Goal: Task Accomplishment & Management: Use online tool/utility

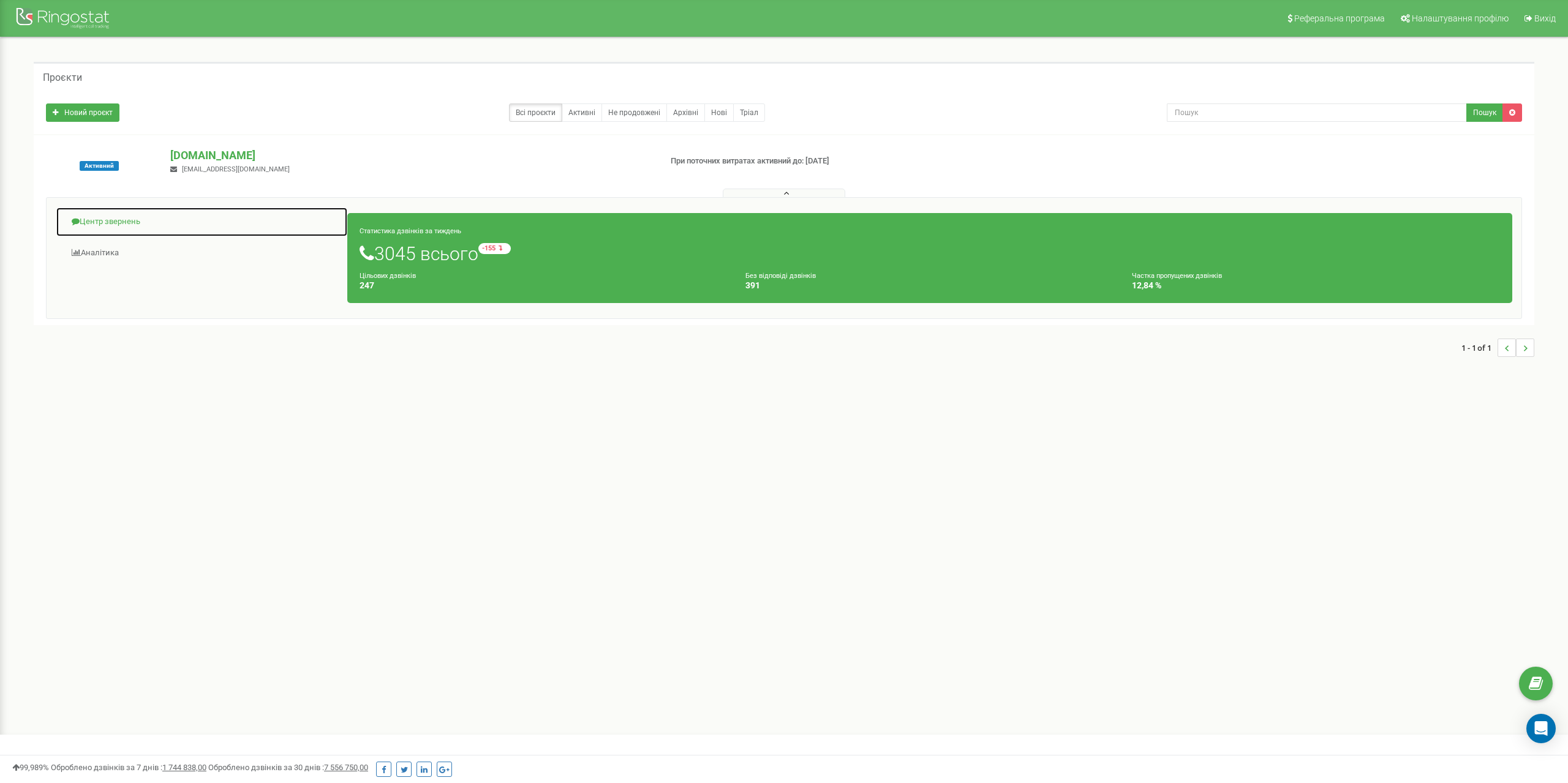
click at [115, 228] on link "Центр звернень" at bounding box center [201, 222] width 292 height 30
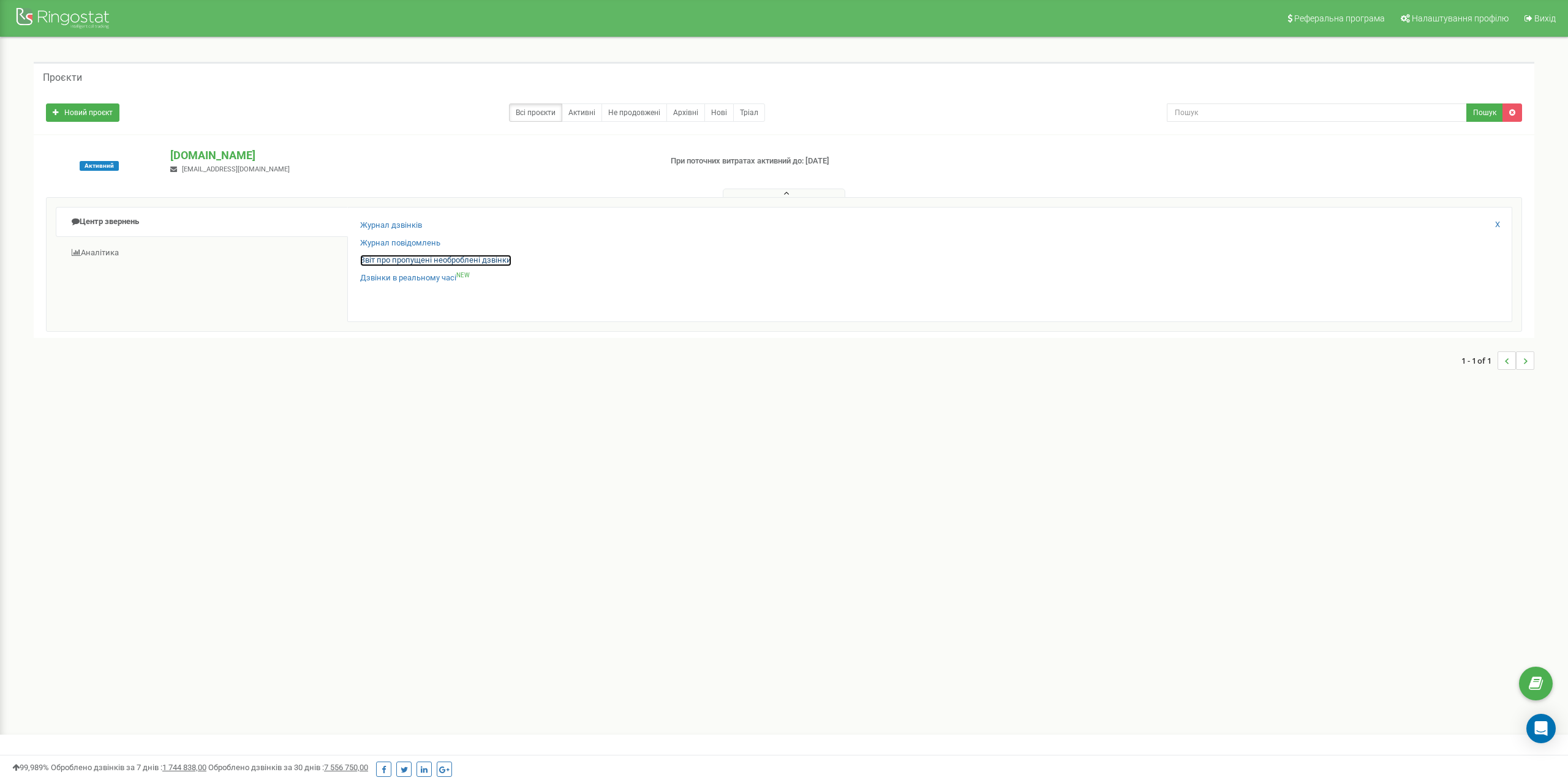
click at [463, 261] on link "Звіт про пропущені необроблені дзвінки" at bounding box center [435, 261] width 151 height 12
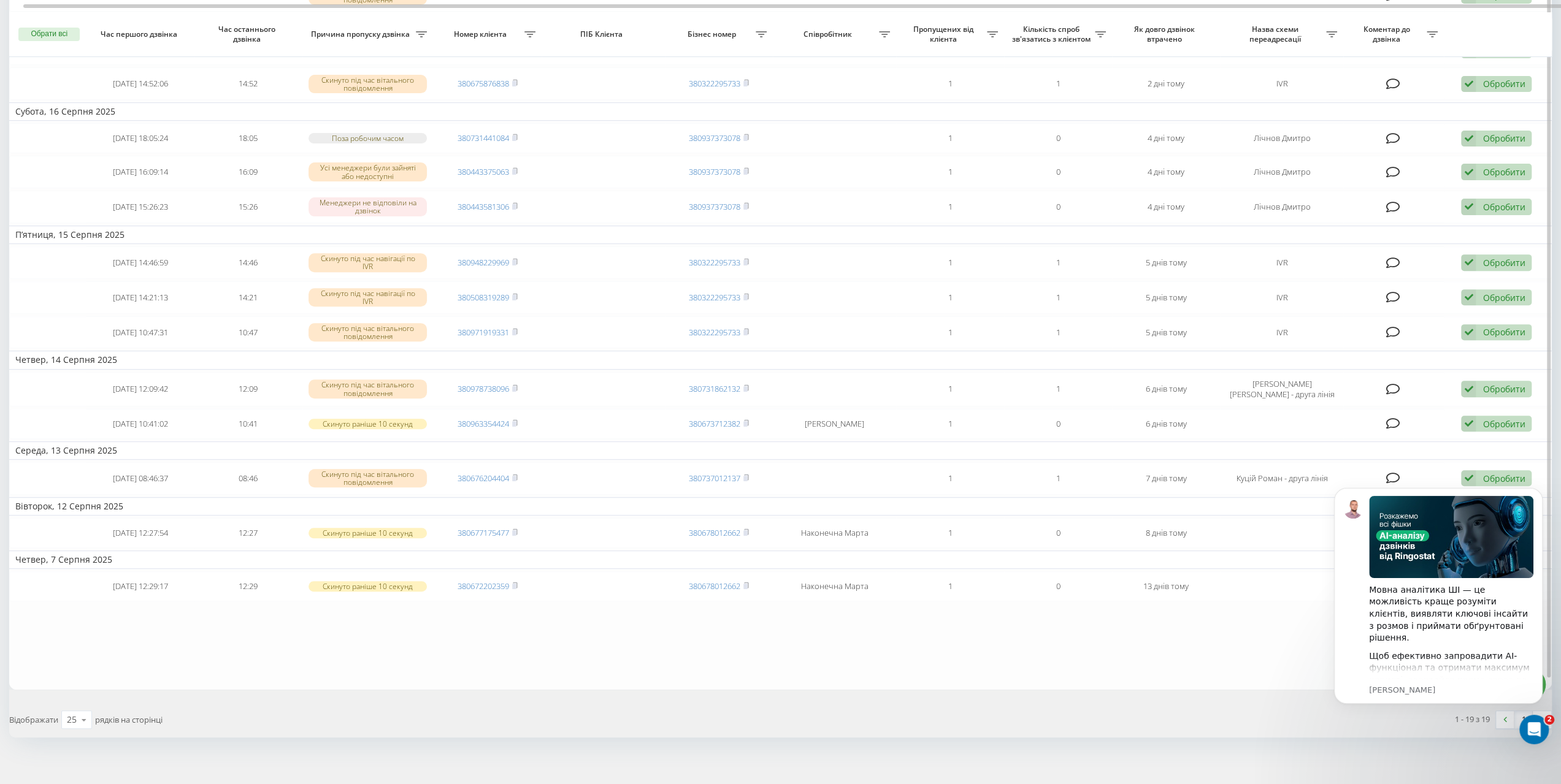
drag, startPoint x: 465, startPoint y: 524, endPoint x: 428, endPoint y: 663, distance: 143.8
click at [428, 663] on table "Сьогодні [DATE] 15:24:43 15:24 Менеджери не відповіли на дзвінок 380930097309 3…" at bounding box center [780, 204] width 1543 height 969
click at [1112, 660] on table "Сьогодні [DATE] 15:24:43 15:24 Менеджери не відповіли на дзвінок 380930097309 3…" at bounding box center [780, 204] width 1543 height 969
click at [1540, 495] on icon "Dismiss notification" at bounding box center [1539, 491] width 7 height 7
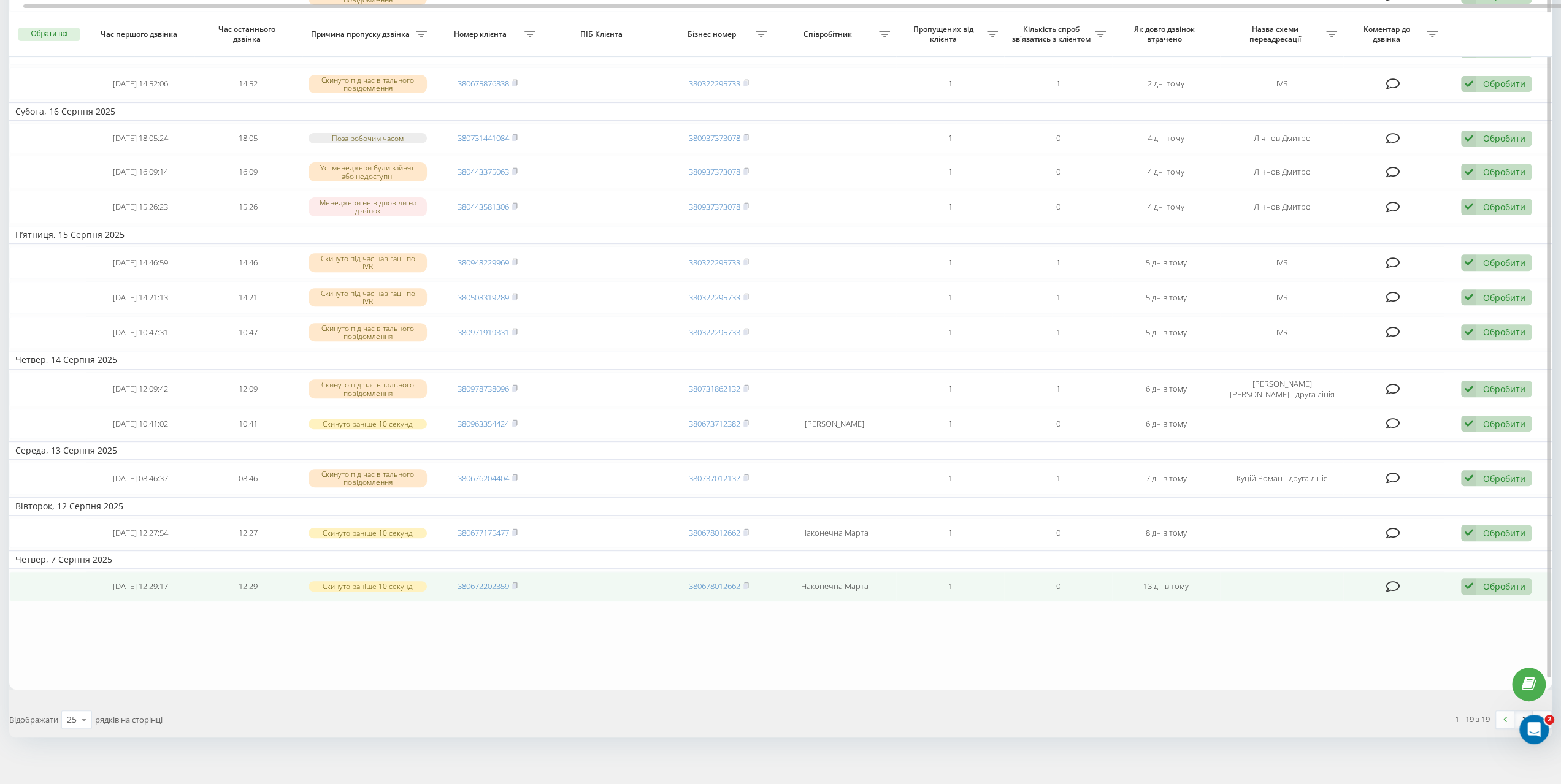
click at [1494, 581] on div "Обробити" at bounding box center [1504, 587] width 43 height 12
click at [1401, 622] on span "Зв'язався з клієнтом за допомогою іншого каналу" at bounding box center [1416, 628] width 210 height 12
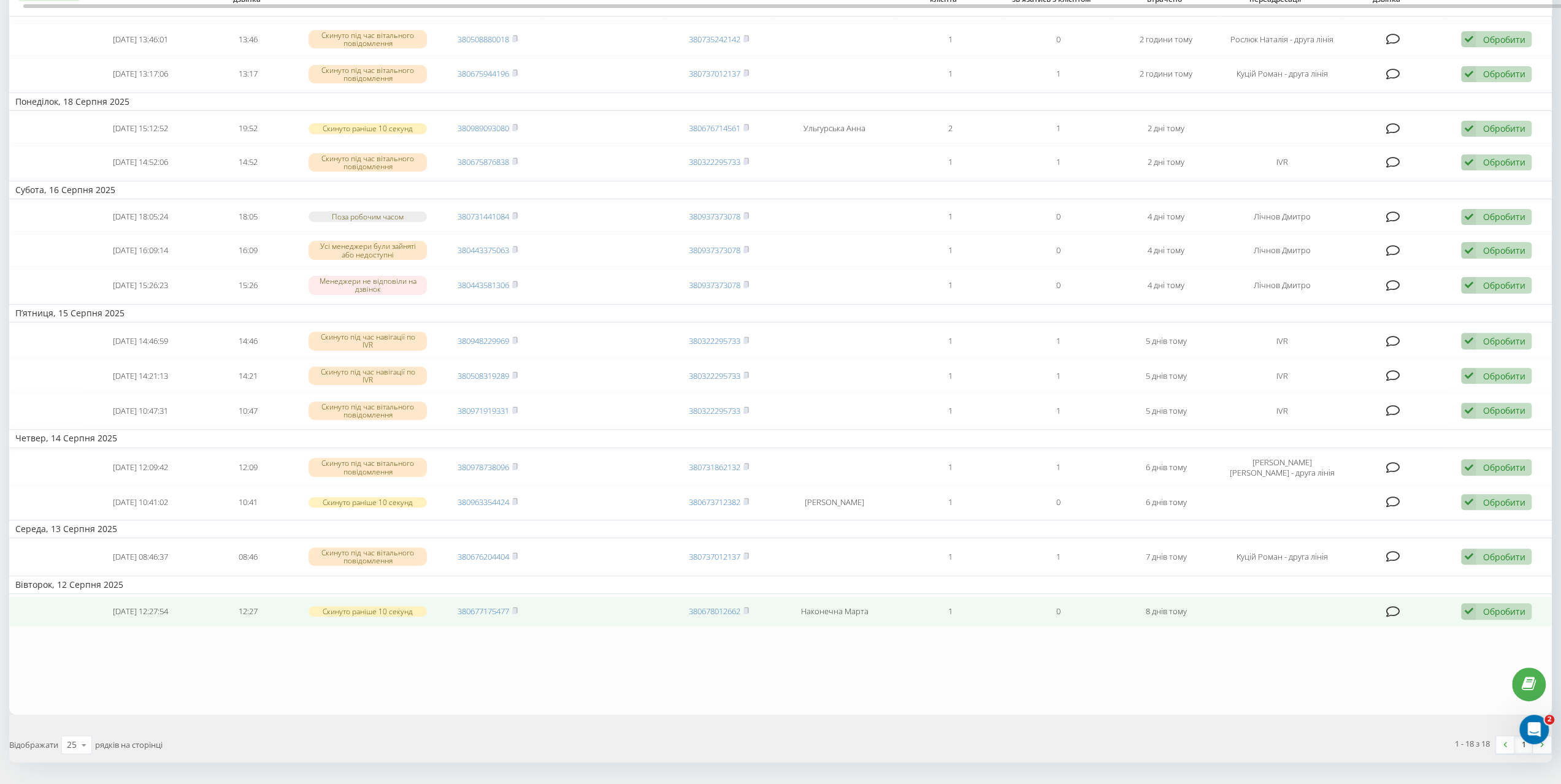
scroll to position [311, 0]
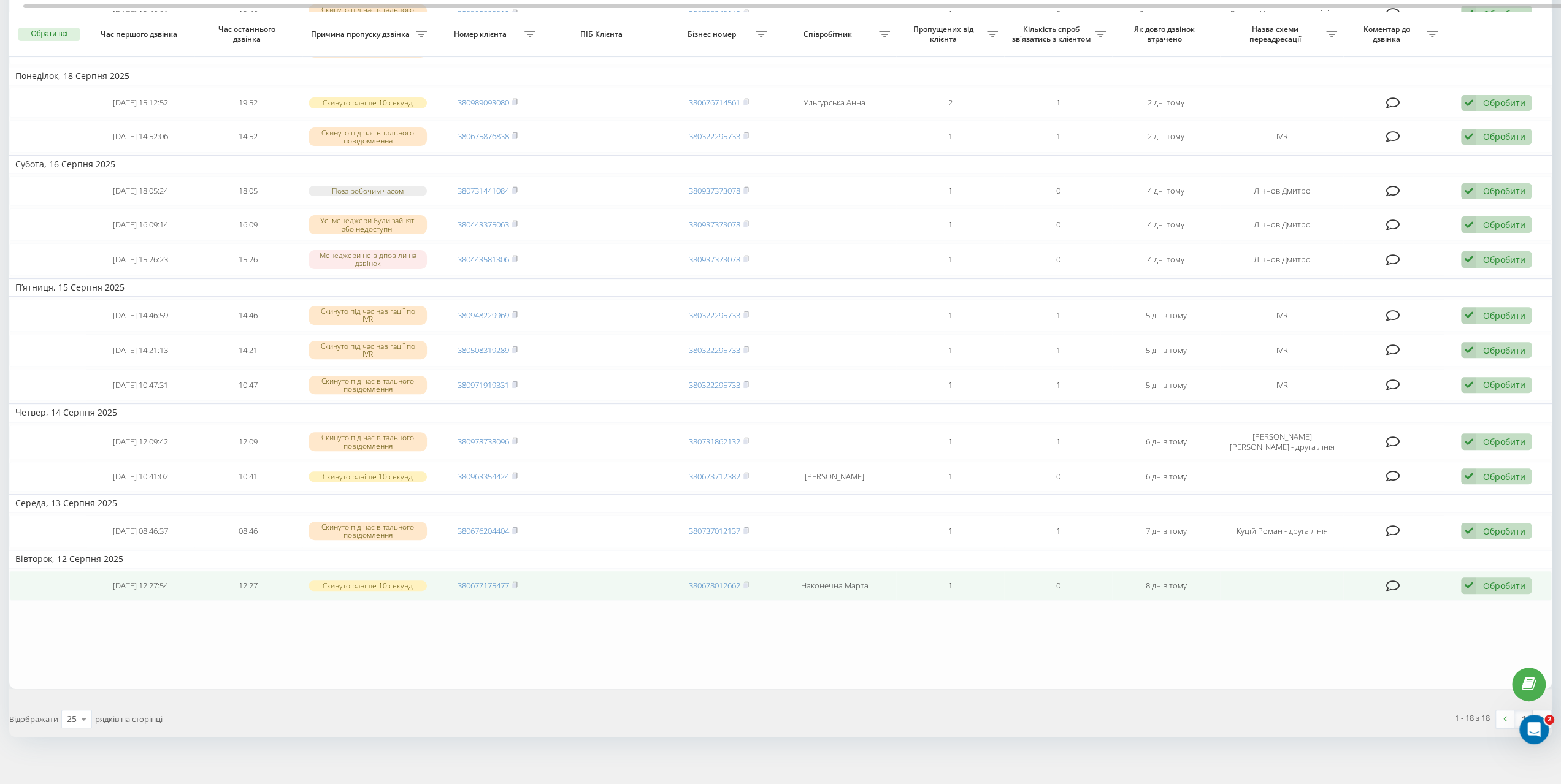
click at [1469, 577] on icon at bounding box center [1469, 585] width 15 height 17
click at [1428, 622] on span "Зв'язався з клієнтом за допомогою іншого каналу" at bounding box center [1416, 628] width 210 height 12
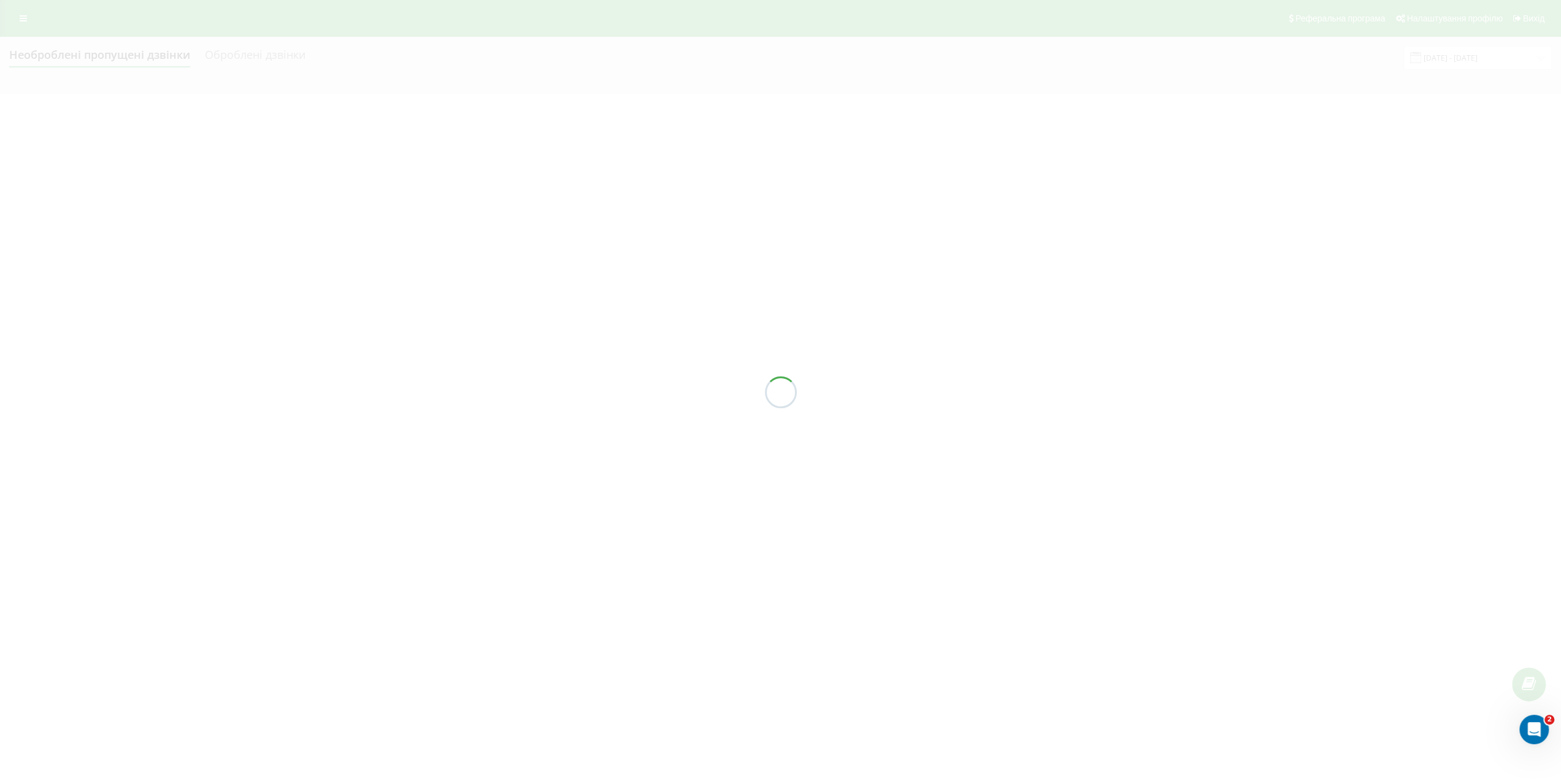
scroll to position [0, 0]
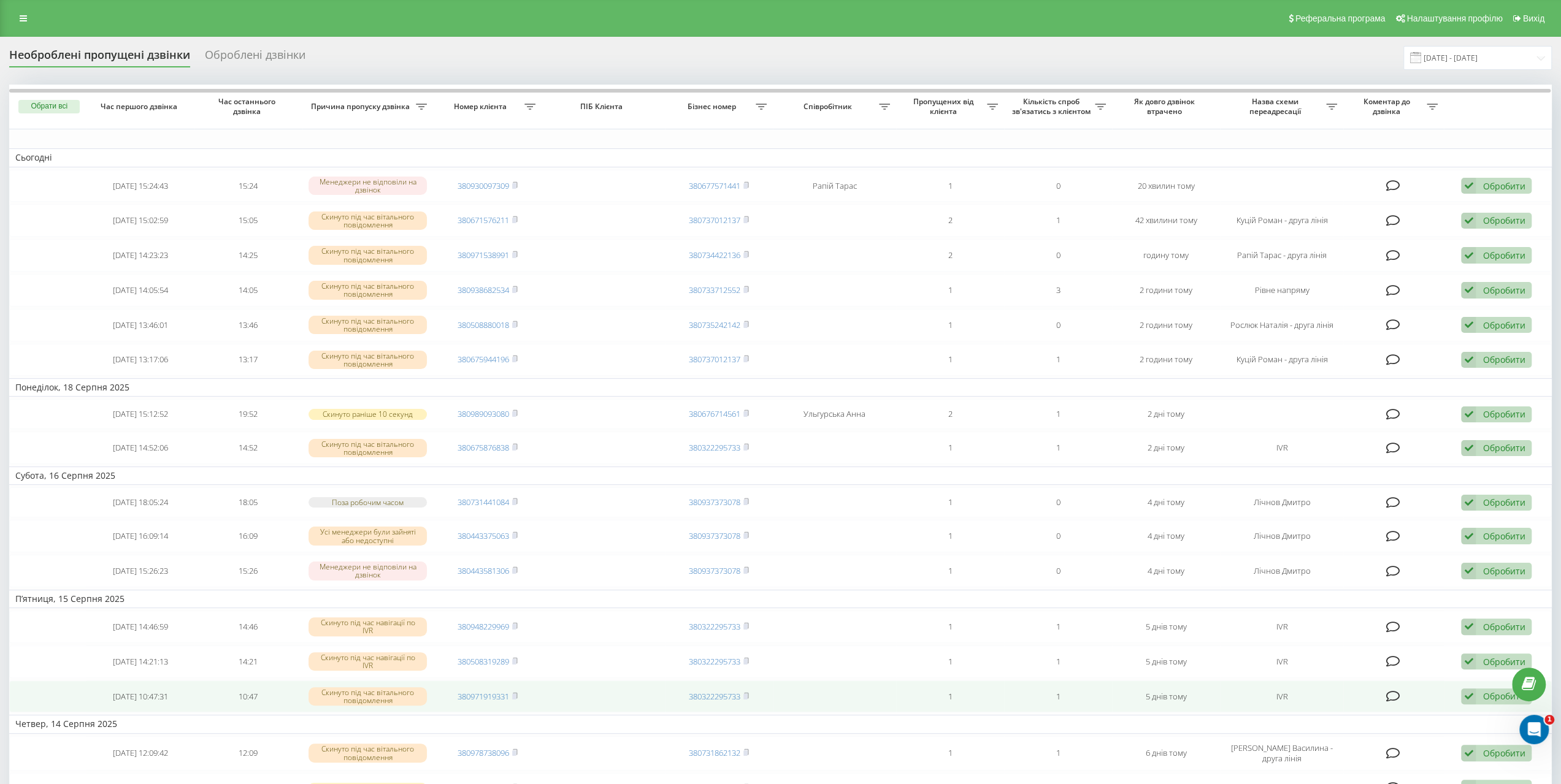
scroll to position [245, 0]
